Goal: Information Seeking & Learning: Learn about a topic

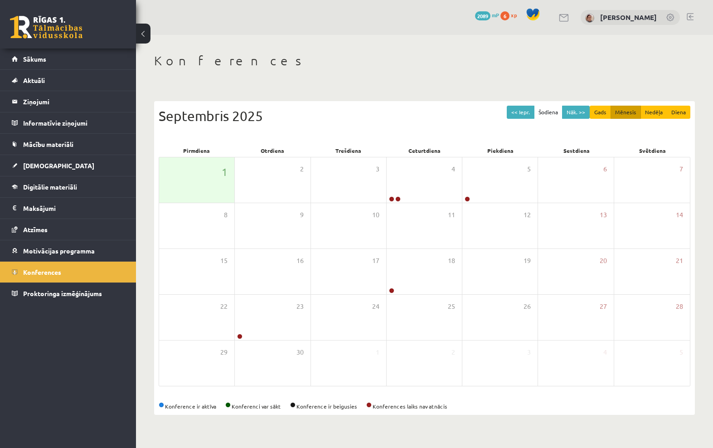
click at [54, 148] on span "Mācību materiāli" at bounding box center [48, 144] width 50 height 8
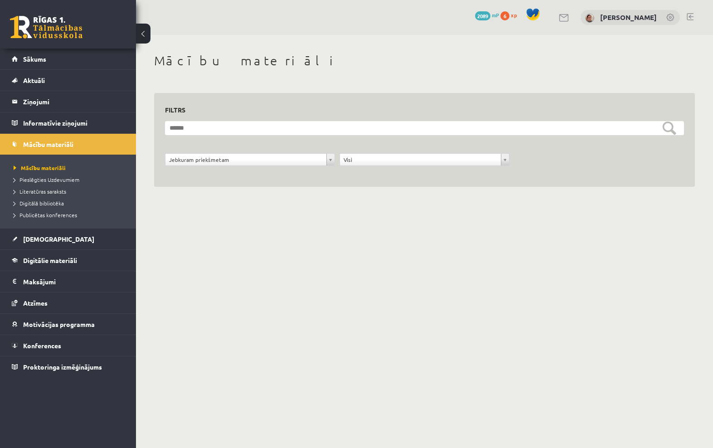
click at [26, 260] on span "Digitālie materiāli" at bounding box center [50, 260] width 54 height 8
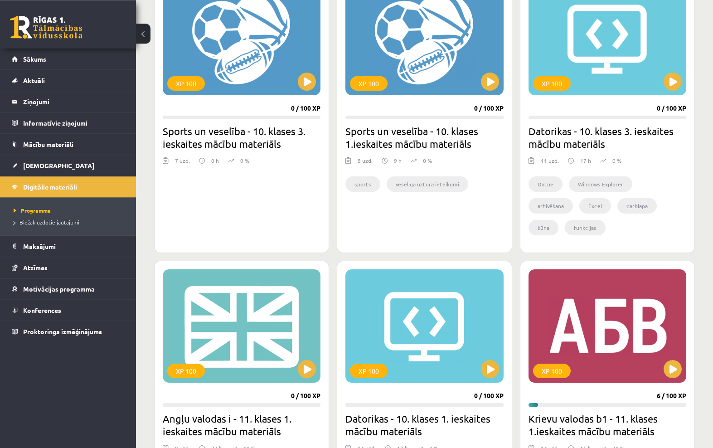
scroll to position [574, 0]
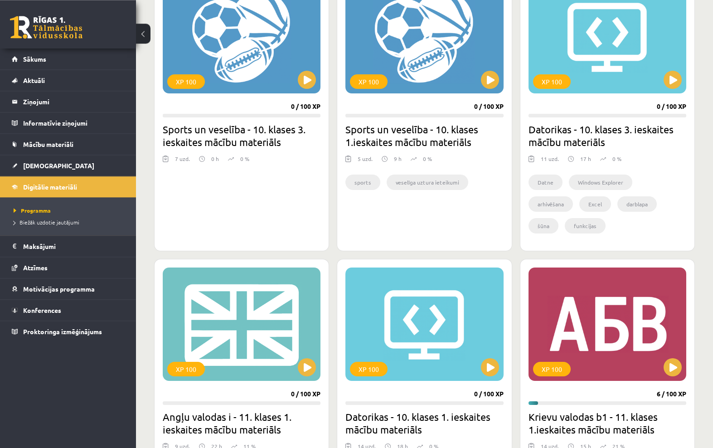
click at [582, 334] on div "XP 100" at bounding box center [608, 323] width 158 height 113
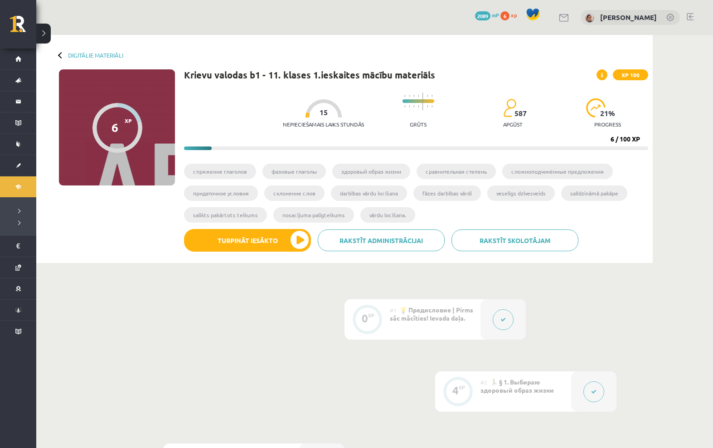
click at [539, 379] on span "🏃‍♂️ § 1. Выбираю здоровый образ жизни" at bounding box center [517, 386] width 73 height 16
click at [600, 380] on div at bounding box center [593, 391] width 45 height 40
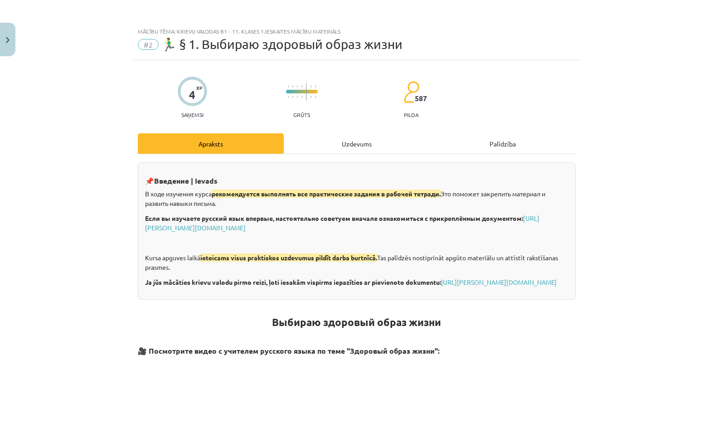
click at [345, 143] on div "Uzdevums" at bounding box center [357, 143] width 146 height 20
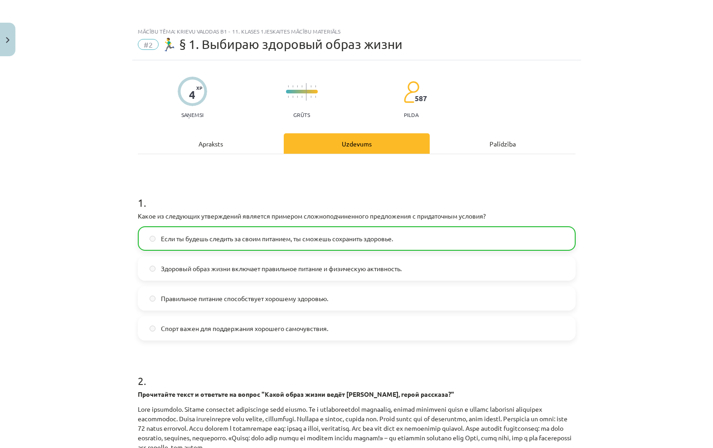
click at [8, 43] on img "Close" at bounding box center [8, 40] width 4 height 6
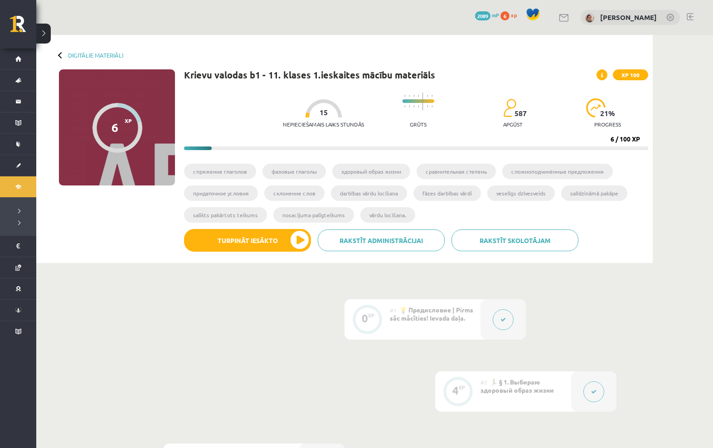
click at [87, 58] on link "Digitālie materiāli" at bounding box center [95, 55] width 55 height 7
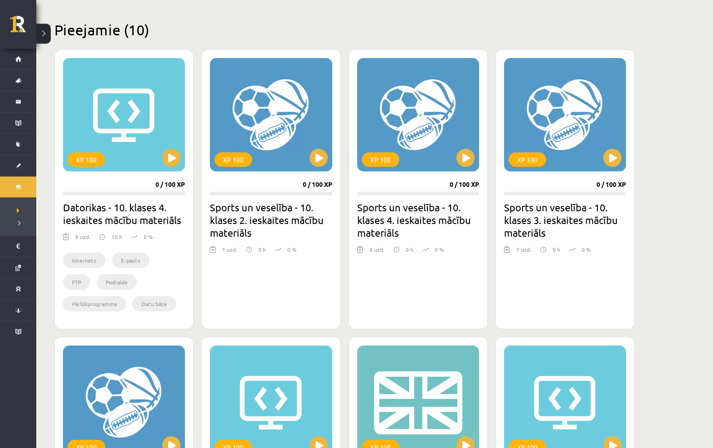
scroll to position [181, 0]
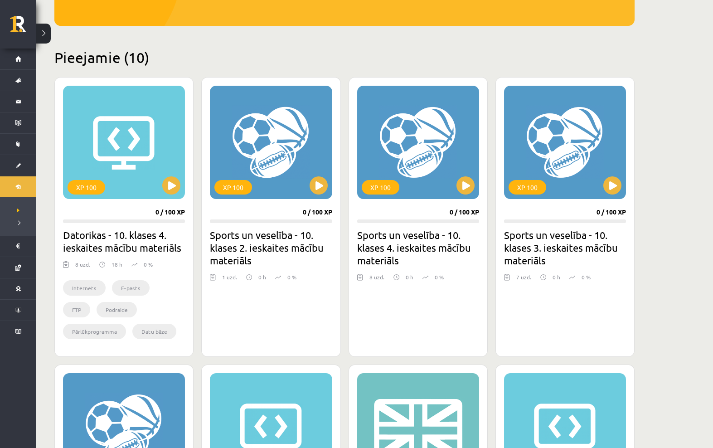
click at [310, 188] on button at bounding box center [319, 185] width 18 height 18
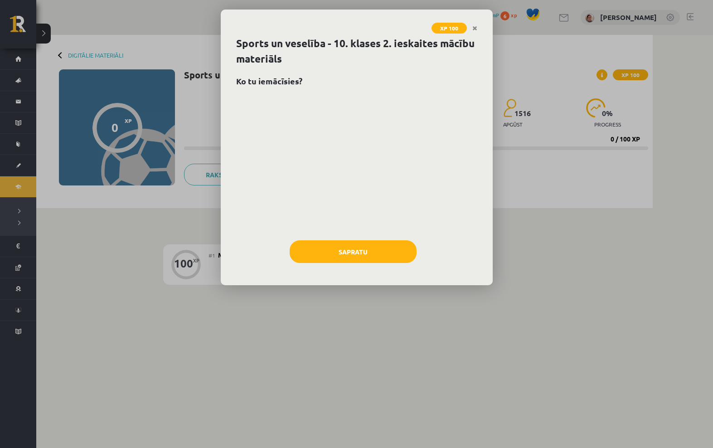
click at [475, 14] on div "XP 100" at bounding box center [357, 23] width 272 height 26
click at [476, 20] on link "Close" at bounding box center [475, 28] width 16 height 18
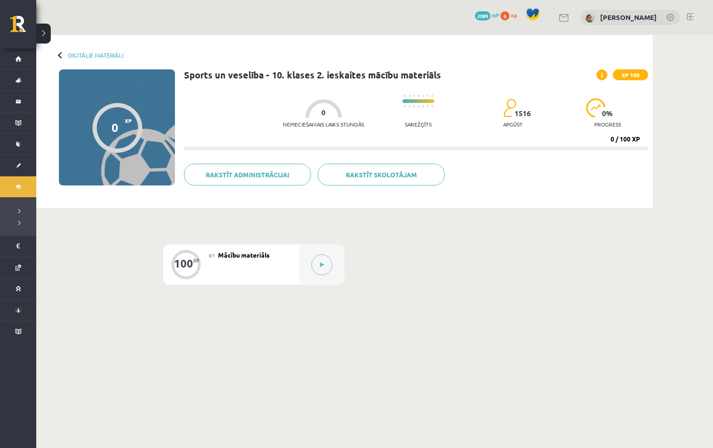
click at [299, 252] on div at bounding box center [321, 264] width 45 height 40
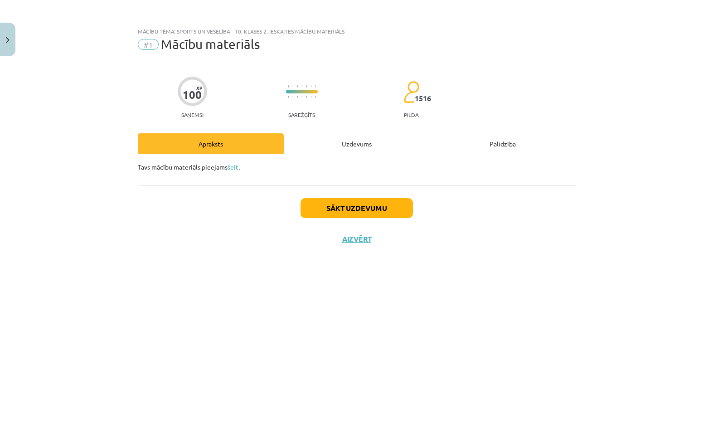
click at [15, 41] on button "Close" at bounding box center [7, 40] width 15 height 34
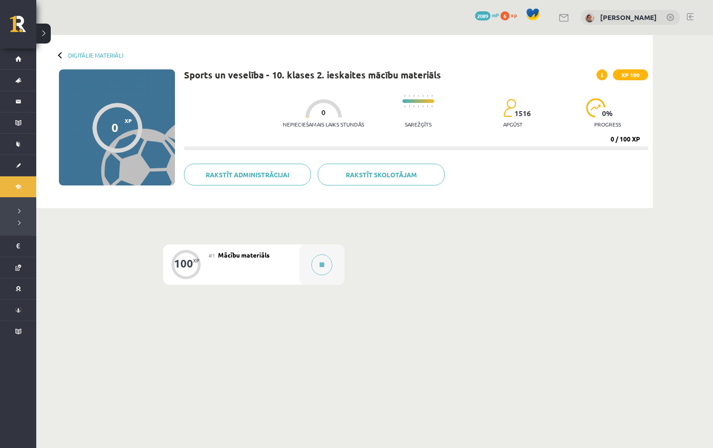
click at [86, 45] on div "Digitālie materiāli 0 XP XP 100 0 / 100 XP Sports un veselība - 10. klases 2. i…" at bounding box center [344, 121] width 617 height 173
click at [87, 56] on link "Digitālie materiāli" at bounding box center [95, 55] width 55 height 7
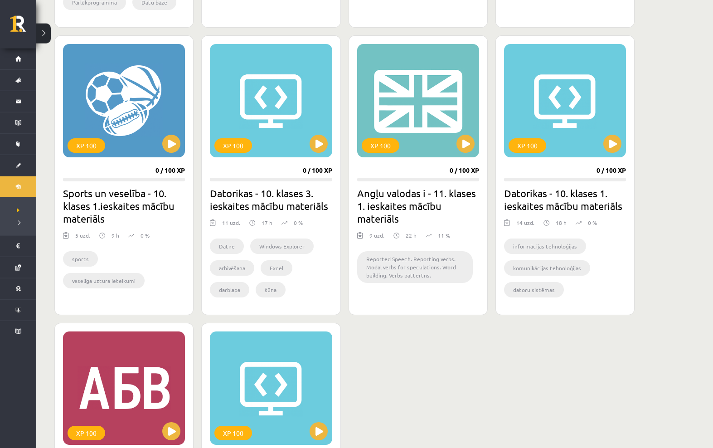
scroll to position [561, 0]
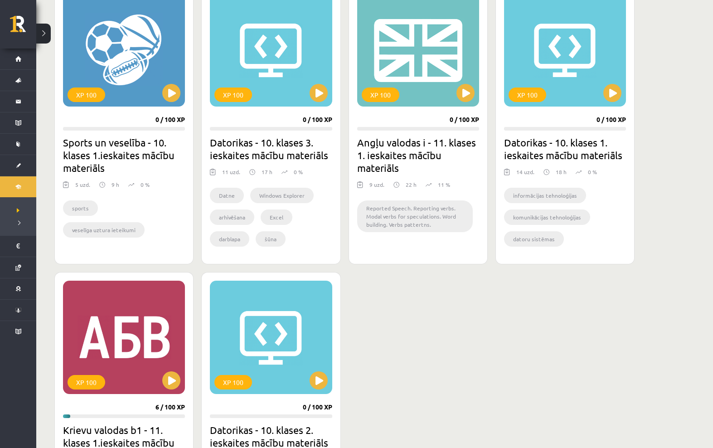
click at [406, 74] on div "XP 100" at bounding box center [418, 49] width 122 height 113
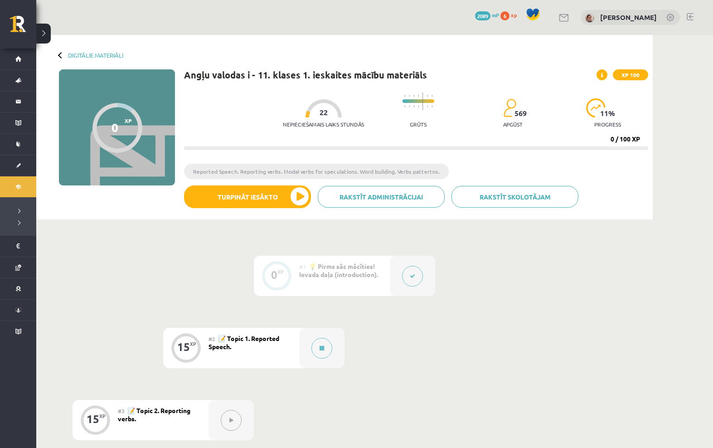
click at [317, 348] on button at bounding box center [321, 348] width 21 height 21
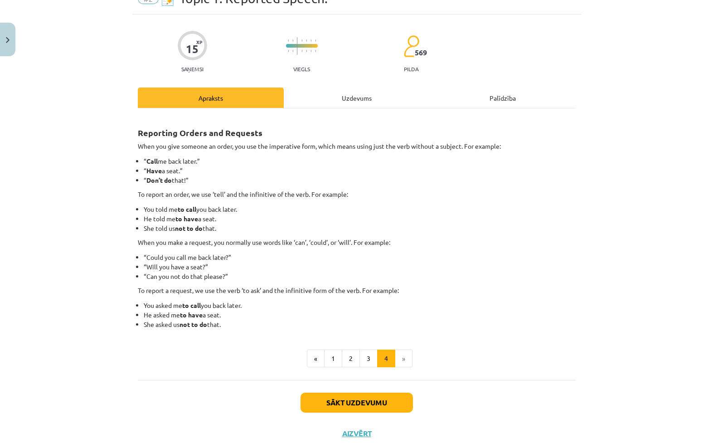
scroll to position [45, 0]
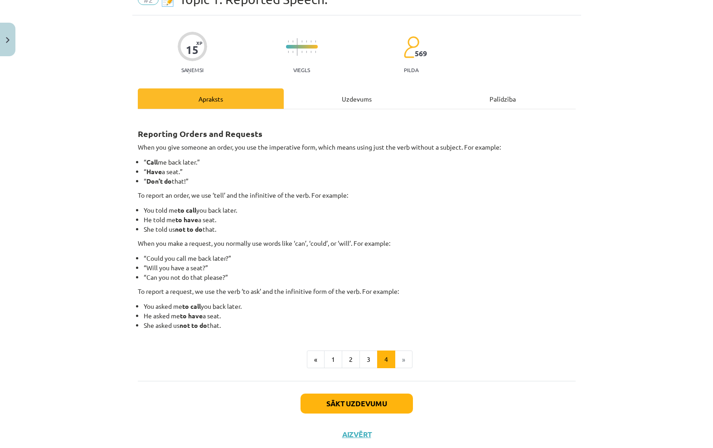
click at [333, 360] on button "1" at bounding box center [333, 359] width 18 height 18
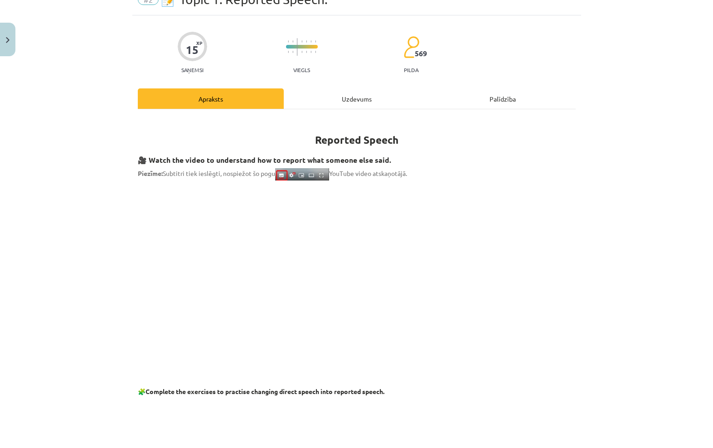
scroll to position [23, 0]
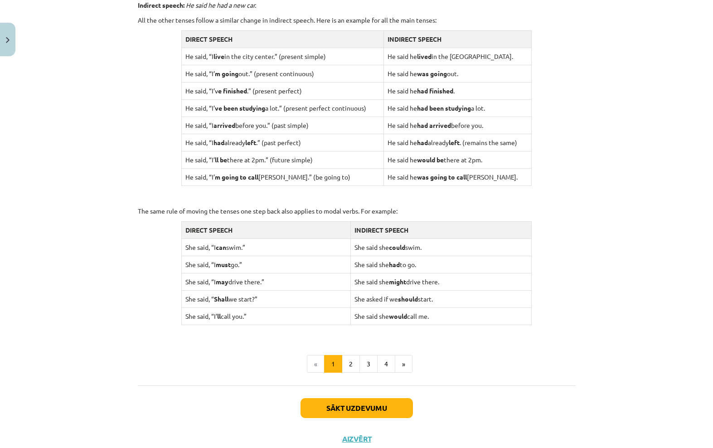
click at [352, 355] on button "2" at bounding box center [351, 364] width 18 height 18
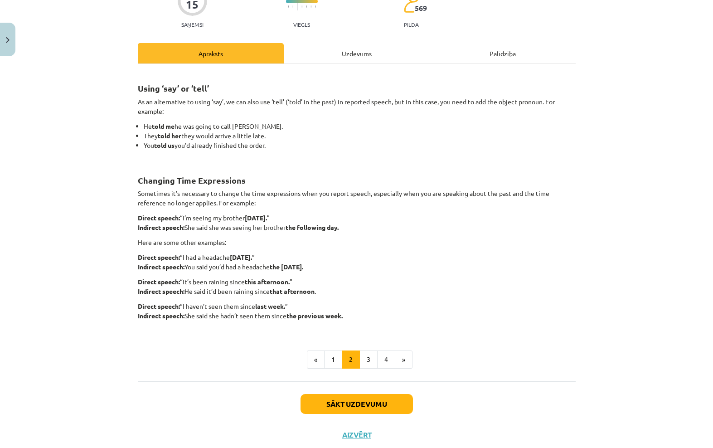
click at [368, 358] on button "3" at bounding box center [368, 359] width 18 height 18
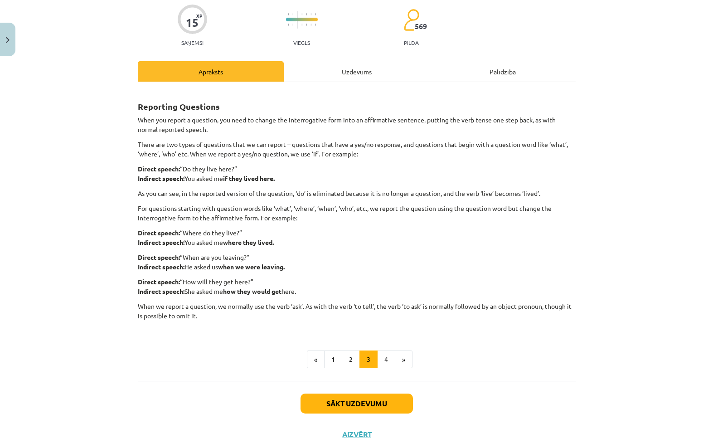
click at [382, 350] on button "4" at bounding box center [386, 359] width 18 height 18
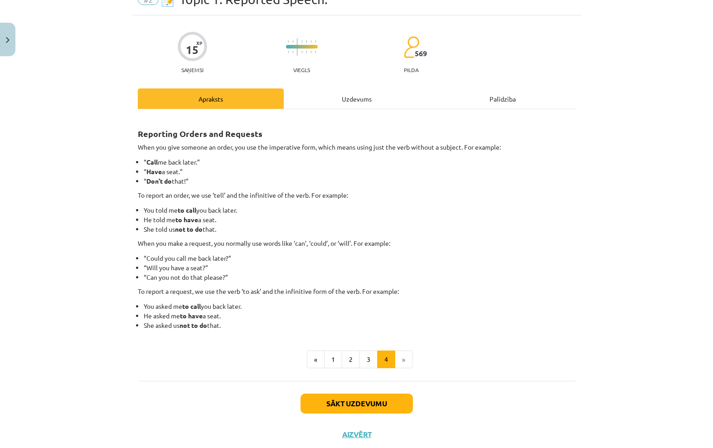
click at [1, 53] on button "Close" at bounding box center [7, 40] width 15 height 34
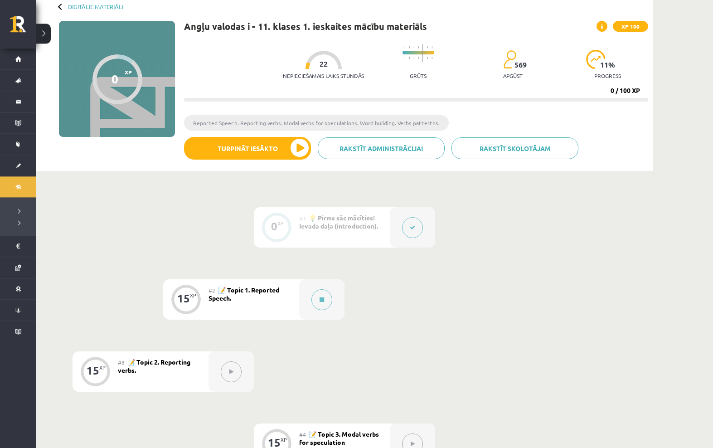
scroll to position [52, 0]
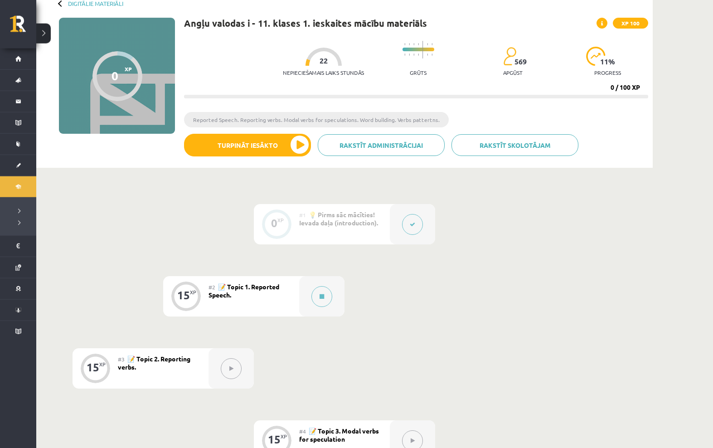
click at [312, 297] on button at bounding box center [321, 296] width 21 height 21
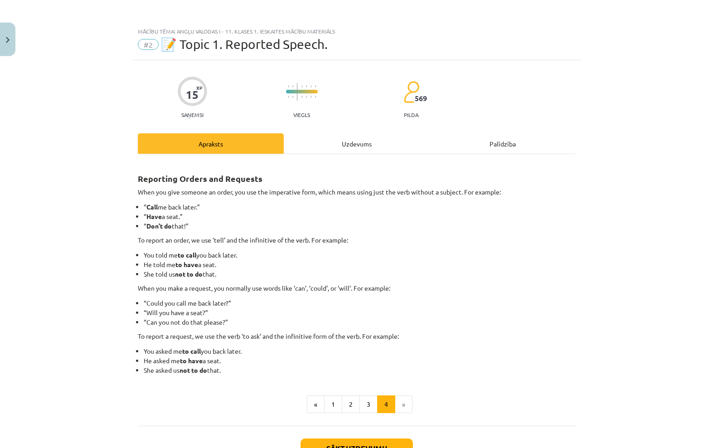
click at [348, 405] on button "2" at bounding box center [351, 404] width 18 height 18
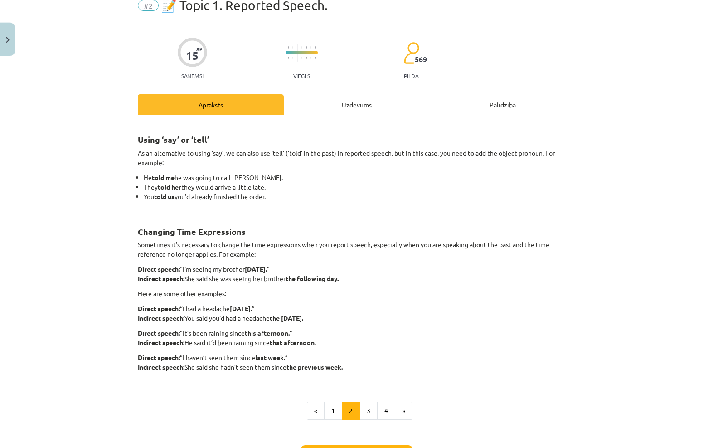
scroll to position [45, 0]
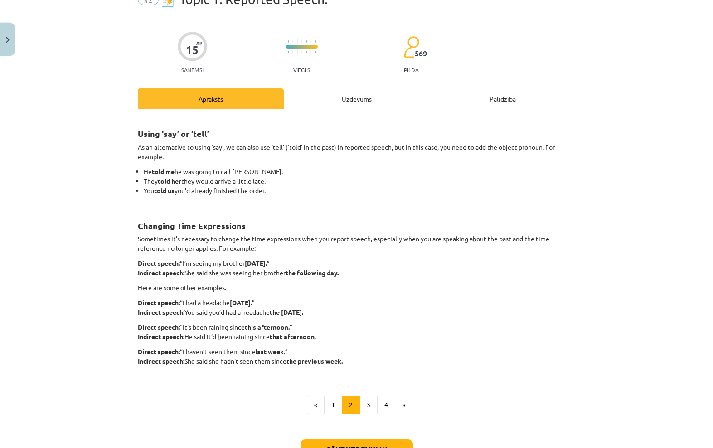
click at [6, 42] on img "Close" at bounding box center [8, 40] width 4 height 6
click at [405, 227] on button at bounding box center [412, 224] width 21 height 21
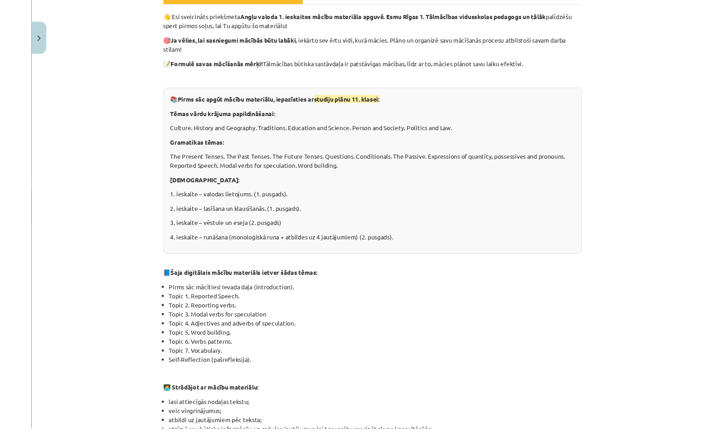
scroll to position [62, 0]
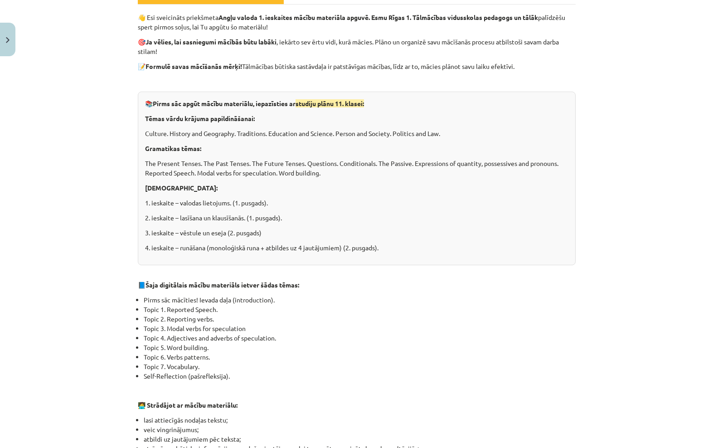
click at [10, 38] on button "Close" at bounding box center [7, 40] width 15 height 34
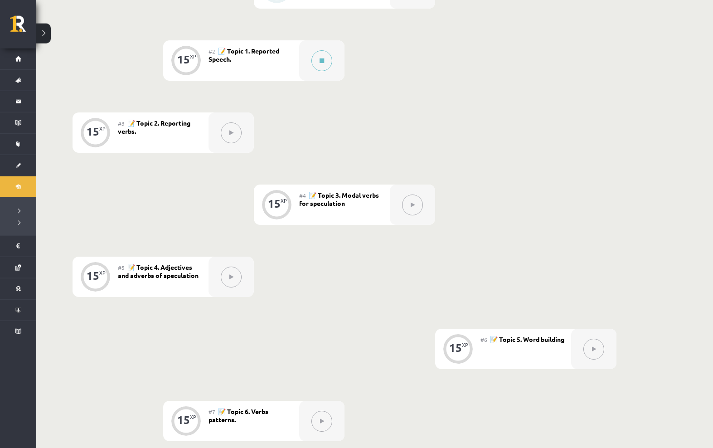
scroll to position [286, 0]
click at [14, 311] on link "Konferences" at bounding box center [18, 310] width 36 height 21
